Goal: Navigation & Orientation: Find specific page/section

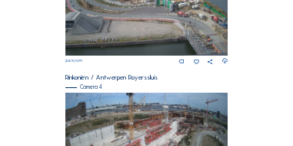
scroll to position [548, 0]
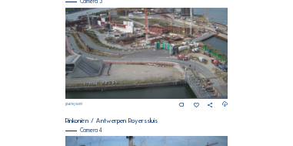
click at [158, 69] on img at bounding box center [146, 54] width 162 height 92
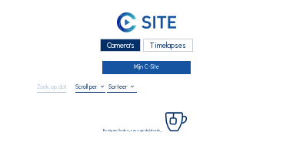
click at [158, 69] on link "Mijn C-Site" at bounding box center [146, 67] width 88 height 13
